Goal: Task Accomplishment & Management: Manage account settings

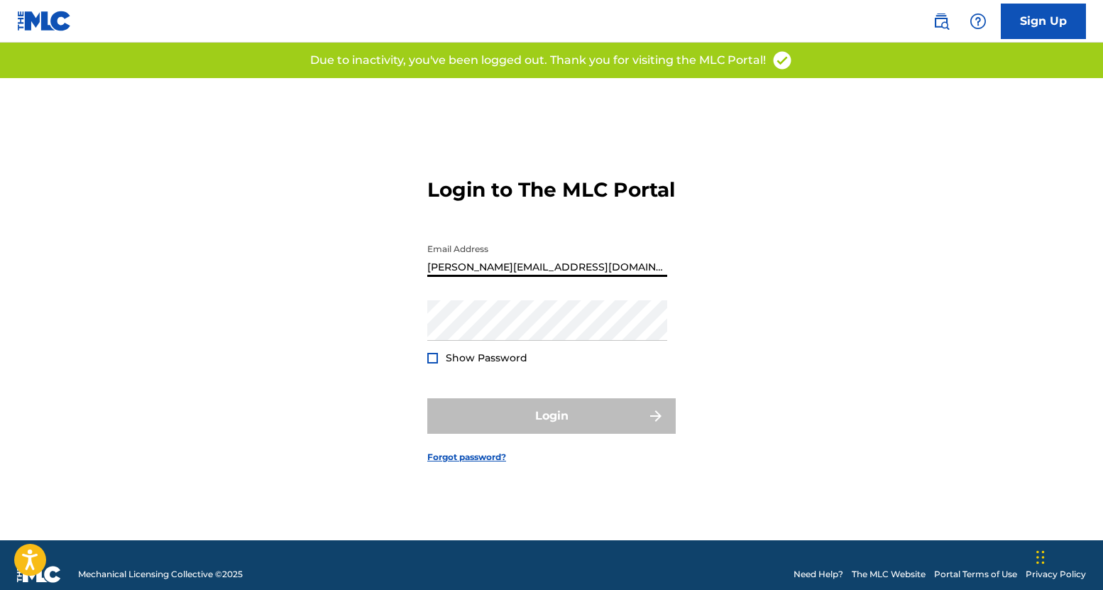
type input "[PERSON_NAME][EMAIL_ADDRESS][DOMAIN_NAME]"
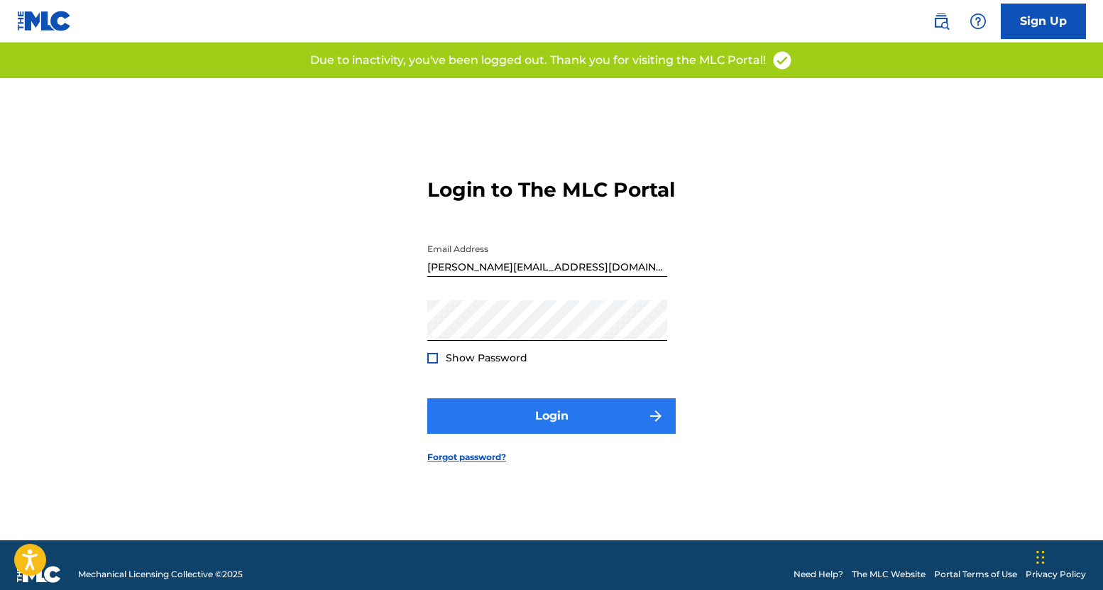
click at [549, 434] on button "Login" at bounding box center [551, 415] width 248 height 35
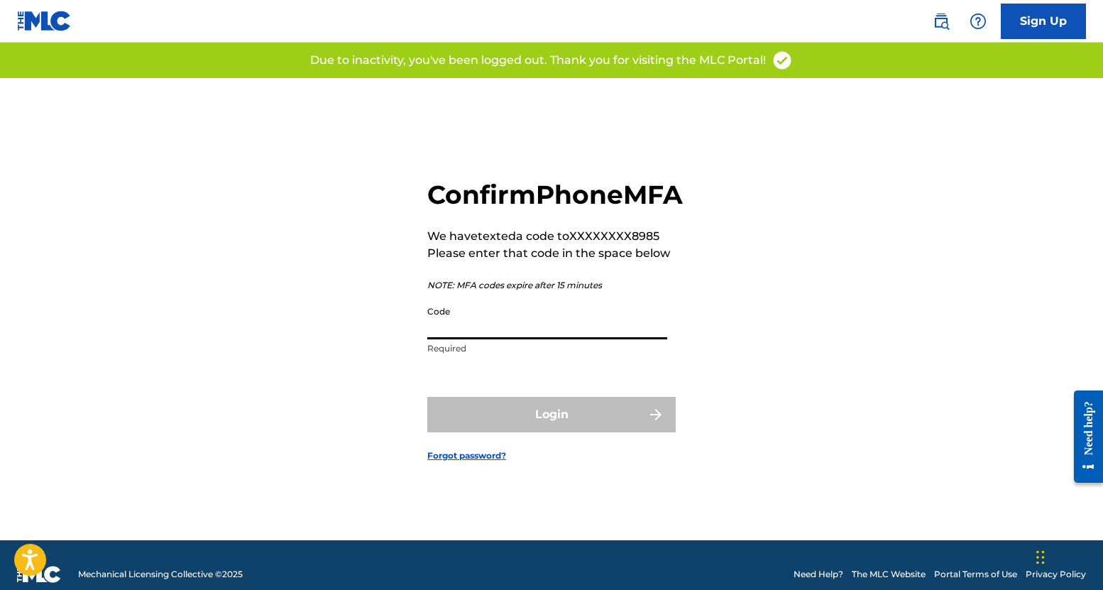
click at [537, 339] on input "Code" at bounding box center [547, 319] width 240 height 40
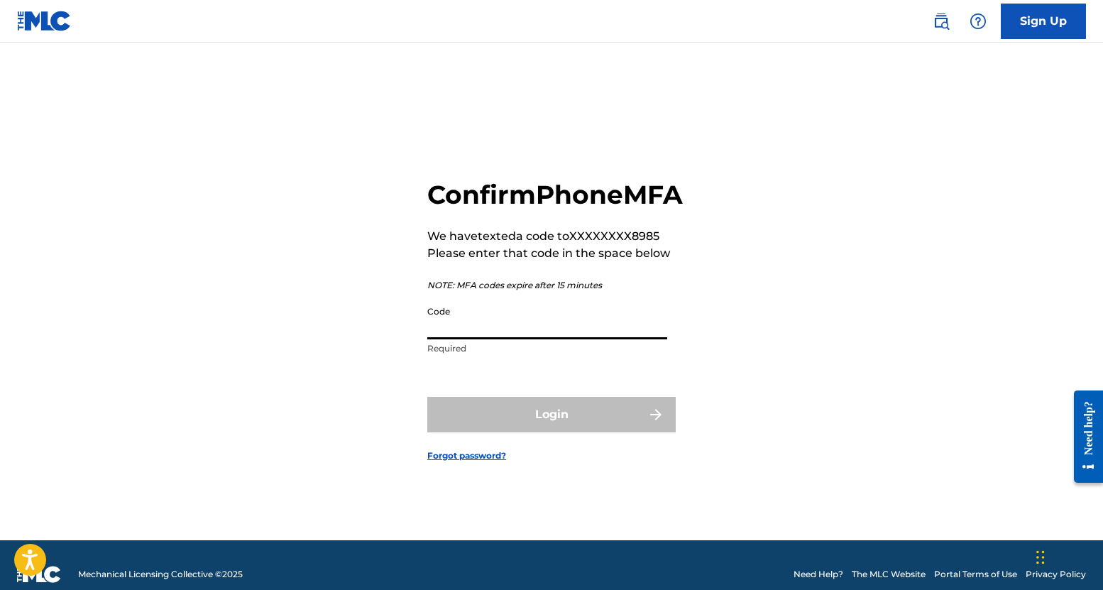
click at [535, 339] on input "Code" at bounding box center [547, 319] width 240 height 40
click at [519, 380] on form "Confirm Phone MFA We have texted a code to XXXXXXXX8985 Please enter that code …" at bounding box center [551, 309] width 248 height 462
click at [489, 339] on input "Code" at bounding box center [547, 319] width 240 height 40
click at [898, 343] on div "Confirm Phone MFA We have texted a code to XXXXXXXX8985 Please enter that code …" at bounding box center [552, 309] width 994 height 462
click at [663, 146] on form "Confirm Phone MFA We have texted a code to XXXXXXXX8985 Please enter that code …" at bounding box center [551, 309] width 248 height 462
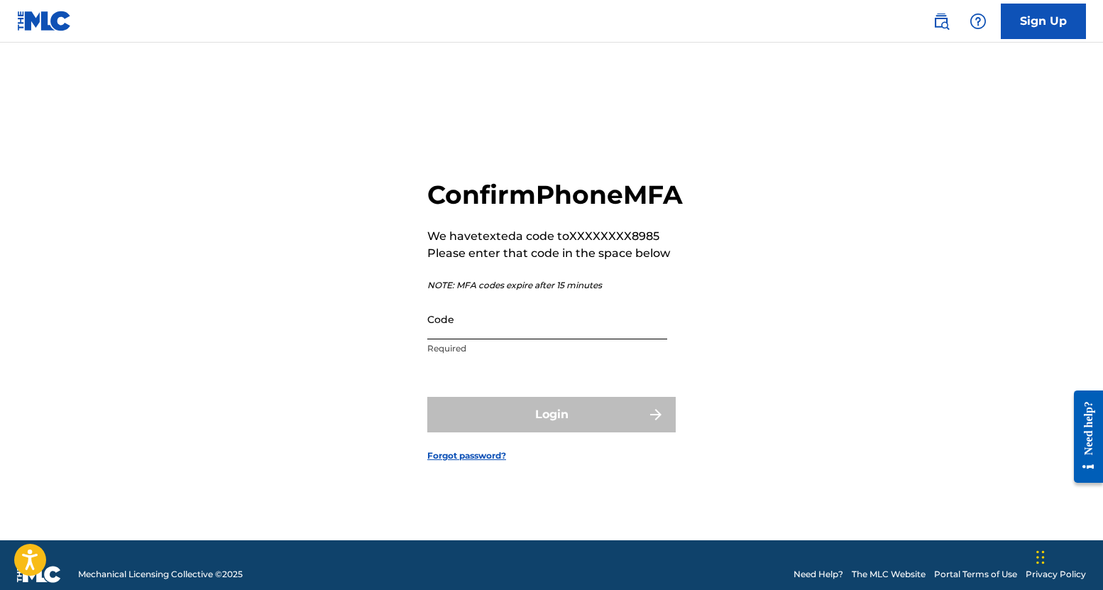
click at [455, 339] on input "Code" at bounding box center [547, 319] width 240 height 40
click at [544, 339] on input "Code" at bounding box center [547, 319] width 240 height 40
click at [703, 420] on div "Confirm Phone MFA We have texted a code to XXXXXXXX8985 Please enter that code …" at bounding box center [552, 309] width 994 height 462
click at [501, 339] on input "Code" at bounding box center [547, 319] width 240 height 40
click at [307, 380] on div "Confirm Phone MFA We have texted a code to XXXXXXXX8985 Please enter that code …" at bounding box center [552, 309] width 994 height 462
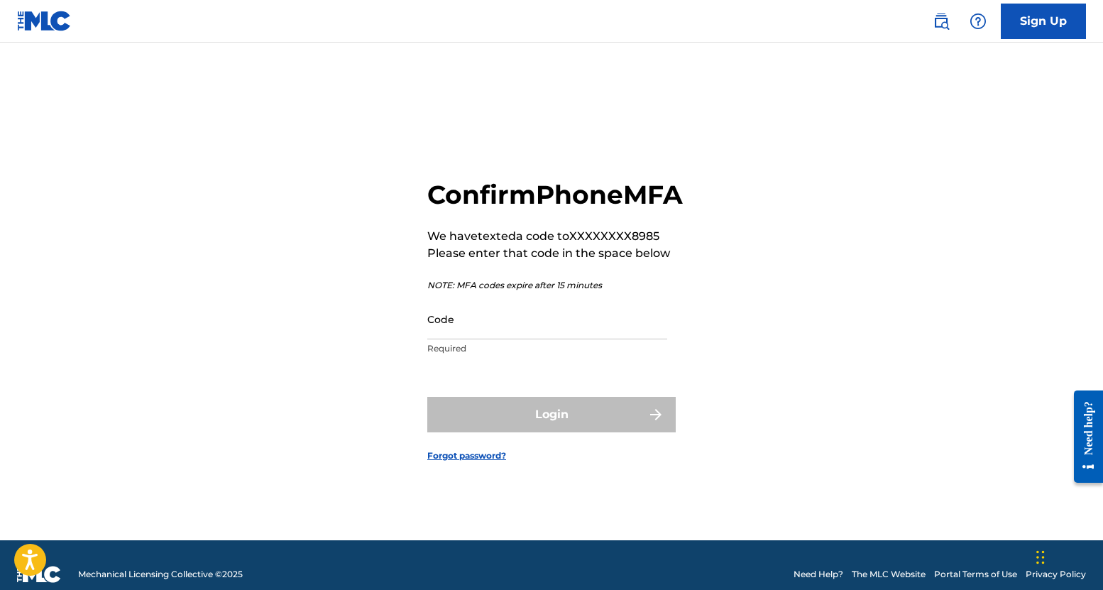
click at [469, 292] on p "NOTE: MFA codes expire after 15 minutes" at bounding box center [555, 285] width 256 height 13
click at [237, 327] on div "Confirm Phone MFA We have texted a code to XXXXXXXX8985 Please enter that code …" at bounding box center [552, 309] width 994 height 462
click at [317, 338] on div "Confirm Phone MFA We have texted a code to XXXXXXXX8985 Please enter that code …" at bounding box center [552, 309] width 994 height 462
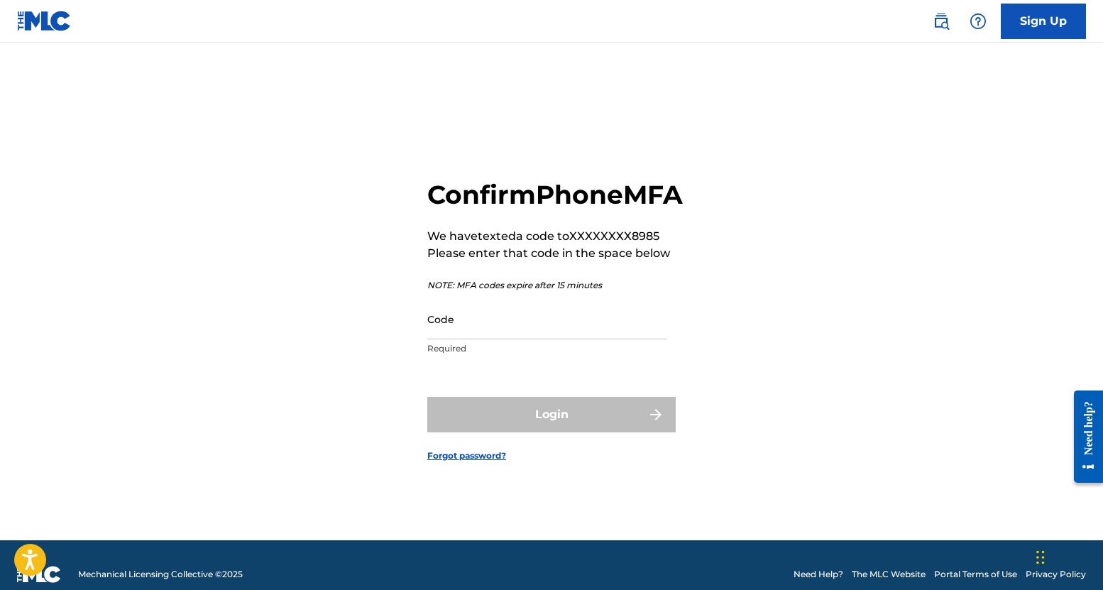
click at [864, 178] on div "Confirm Phone MFA We have texted a code to XXXXXXXX8985 Please enter that code …" at bounding box center [552, 309] width 994 height 462
